Goal: Task Accomplishment & Management: Manage account settings

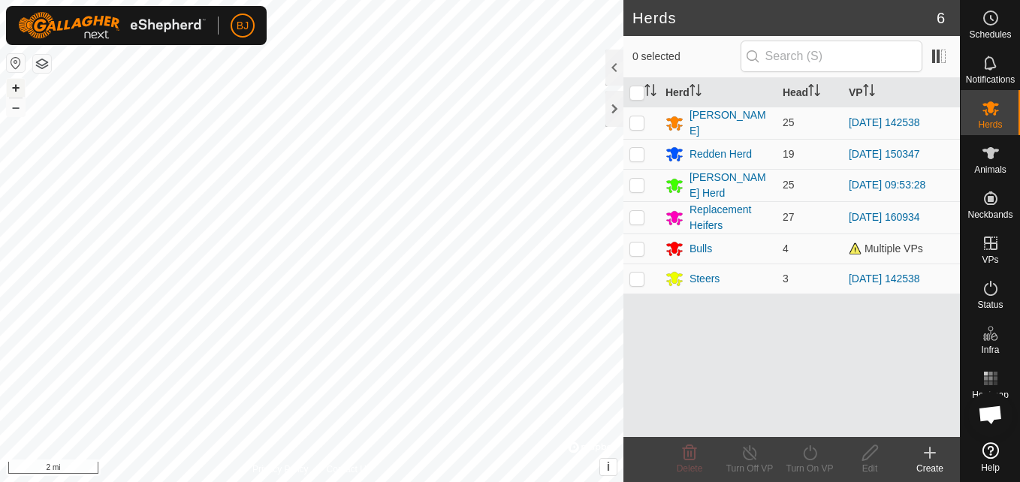
click at [9, 88] on button "+" at bounding box center [16, 88] width 18 height 18
click at [22, 109] on button "–" at bounding box center [16, 107] width 18 height 18
click at [11, 86] on button "+" at bounding box center [16, 88] width 18 height 18
click at [15, 87] on button "+" at bounding box center [16, 88] width 18 height 18
click at [16, 89] on button "+" at bounding box center [16, 88] width 18 height 18
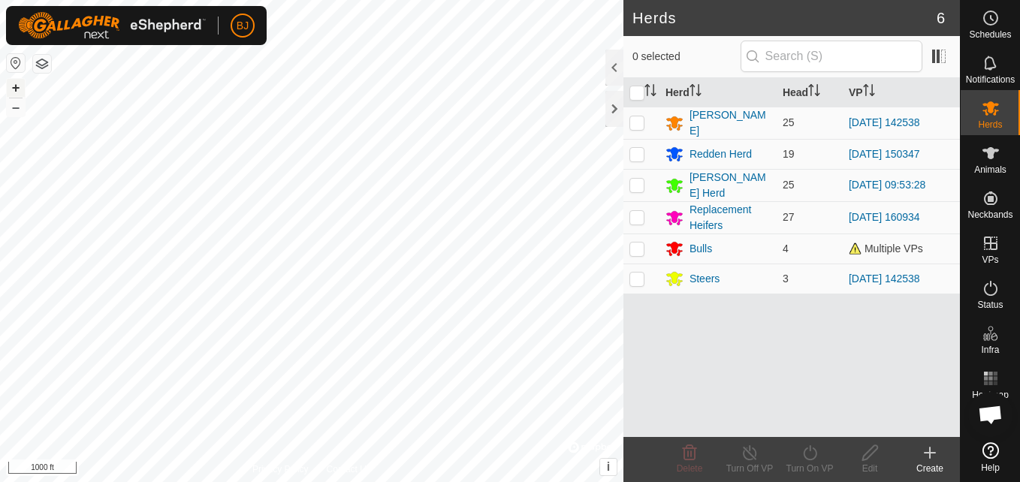
click at [19, 85] on button "+" at bounding box center [16, 88] width 18 height 18
click at [18, 86] on button "+" at bounding box center [16, 88] width 18 height 18
click at [19, 87] on button "+" at bounding box center [16, 88] width 18 height 18
click at [17, 90] on button "+" at bounding box center [16, 88] width 18 height 18
click at [14, 86] on button "+" at bounding box center [16, 88] width 18 height 18
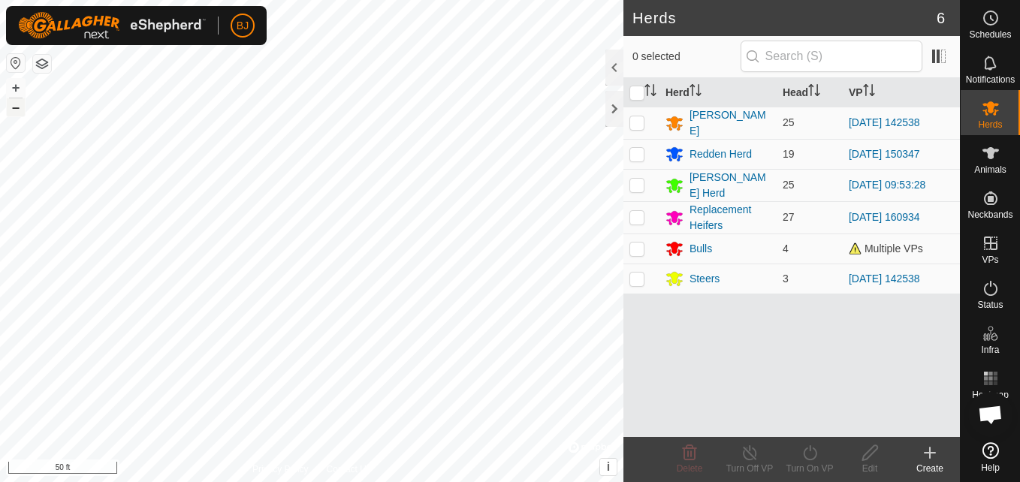
click at [18, 106] on button "–" at bounding box center [16, 107] width 18 height 18
click at [11, 115] on button "–" at bounding box center [16, 107] width 18 height 18
click at [19, 96] on button "+" at bounding box center [16, 88] width 18 height 18
click at [23, 86] on button "+" at bounding box center [16, 88] width 18 height 18
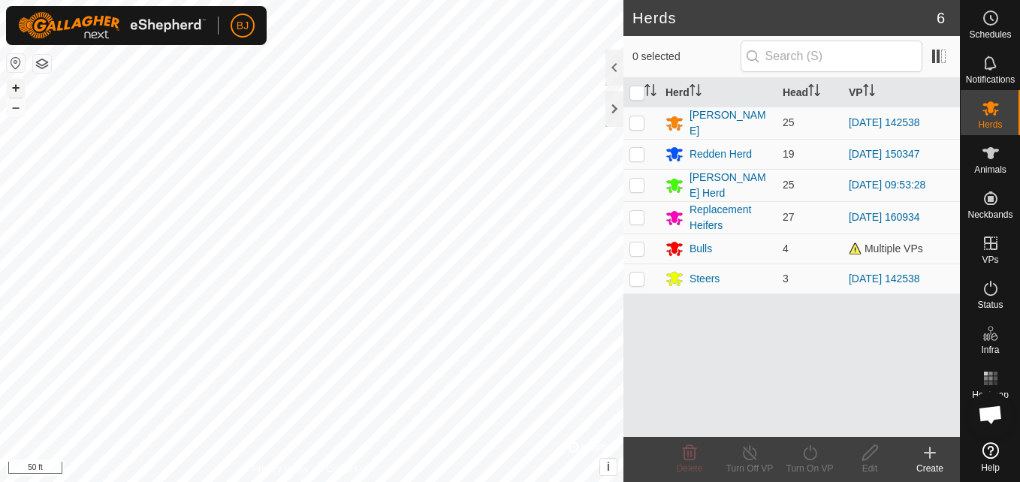
click at [20, 91] on button "+" at bounding box center [16, 88] width 18 height 18
click at [11, 109] on button "–" at bounding box center [16, 107] width 18 height 18
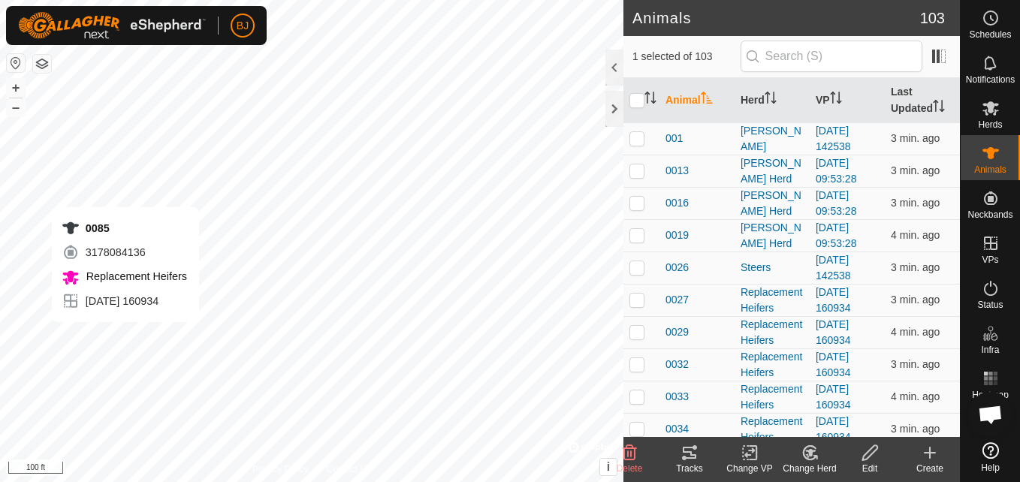
checkbox input "false"
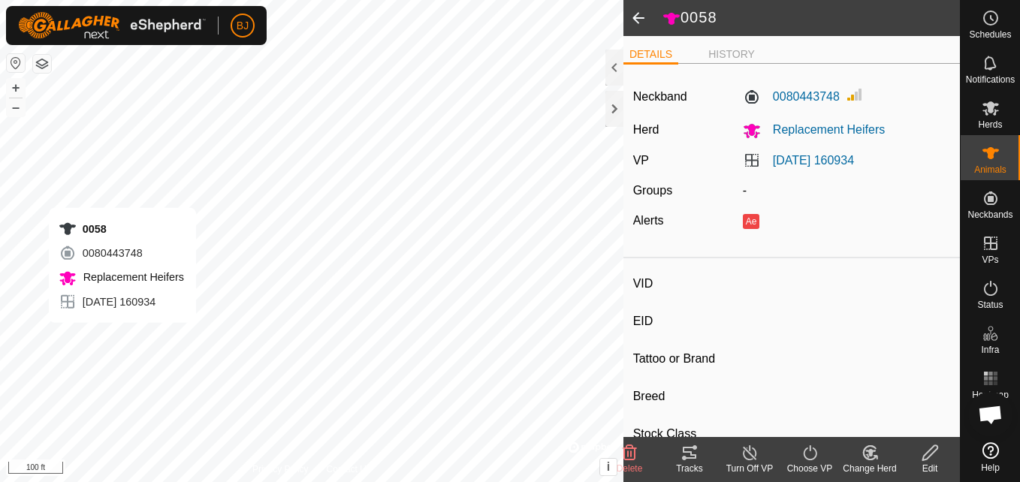
type input "0058"
type input "-"
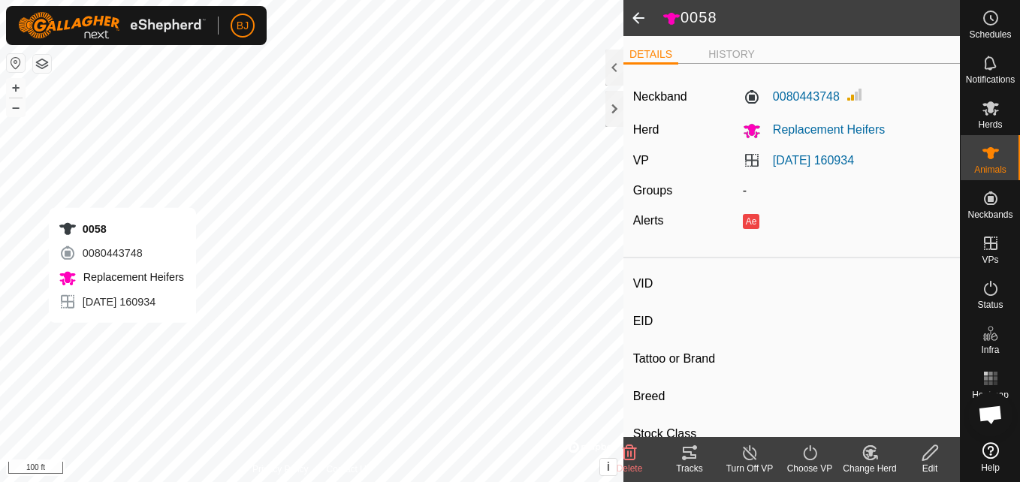
type input "0 kg"
type input "-"
click at [120, 221] on div "0058" at bounding box center [121, 229] width 125 height 18
